Goal: Information Seeking & Learning: Learn about a topic

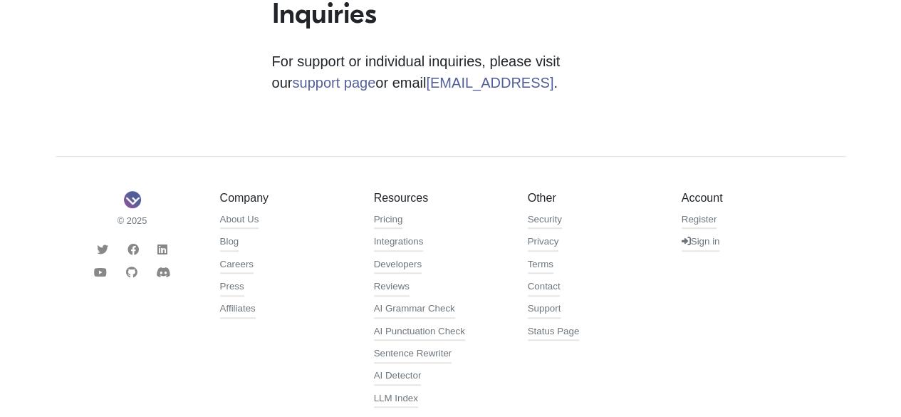
scroll to position [554, 0]
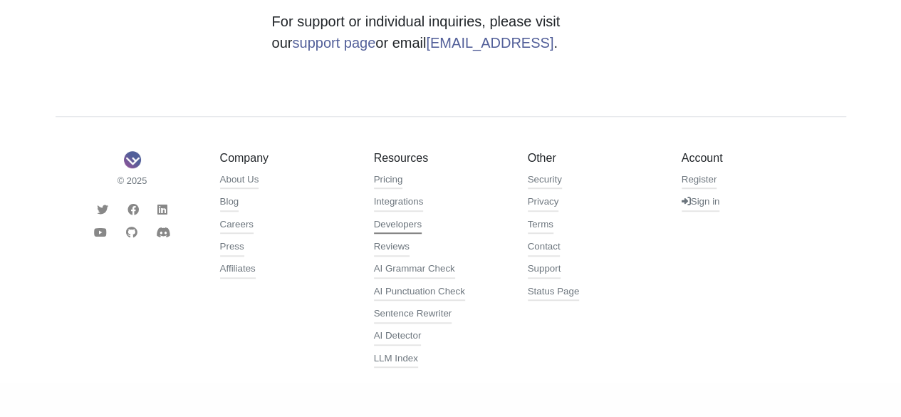
click at [389, 226] on link "Developers" at bounding box center [398, 225] width 48 height 17
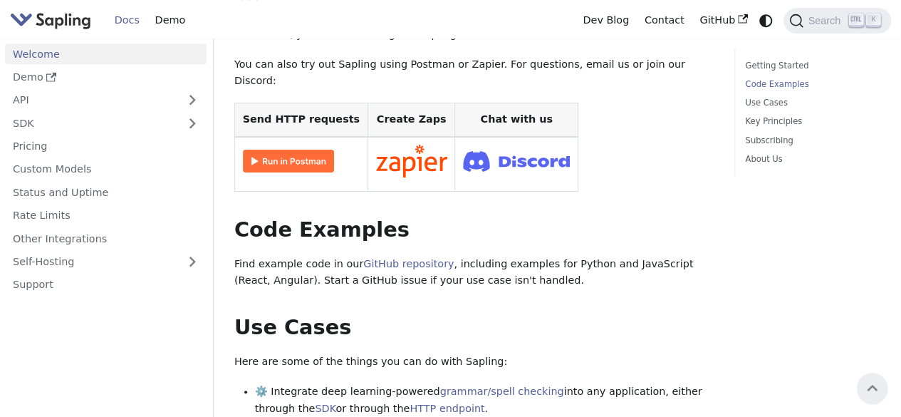
scroll to position [324, 0]
